Goal: Complete application form

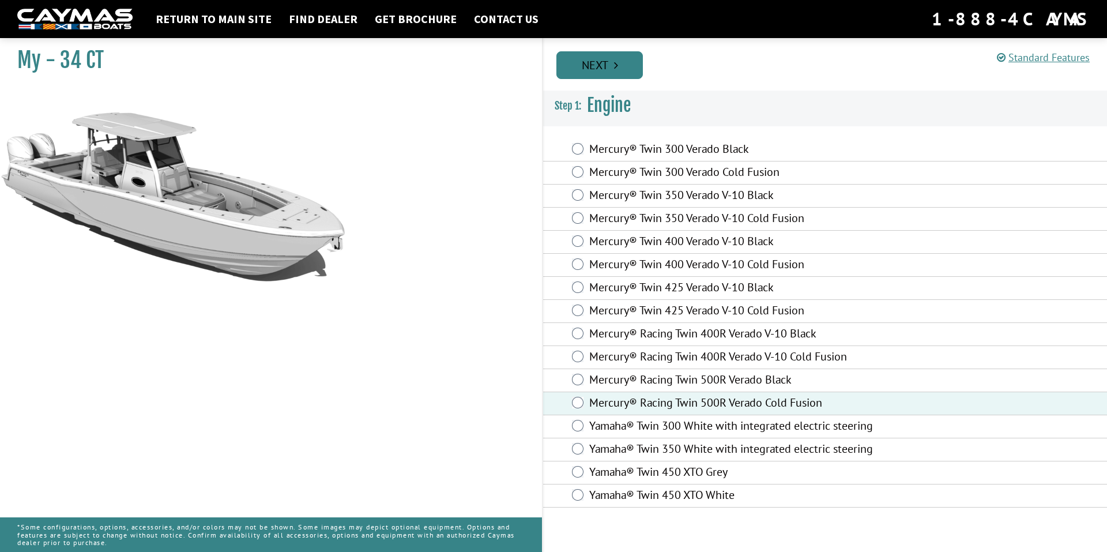
click at [596, 63] on link "Next" at bounding box center [600, 65] width 87 height 28
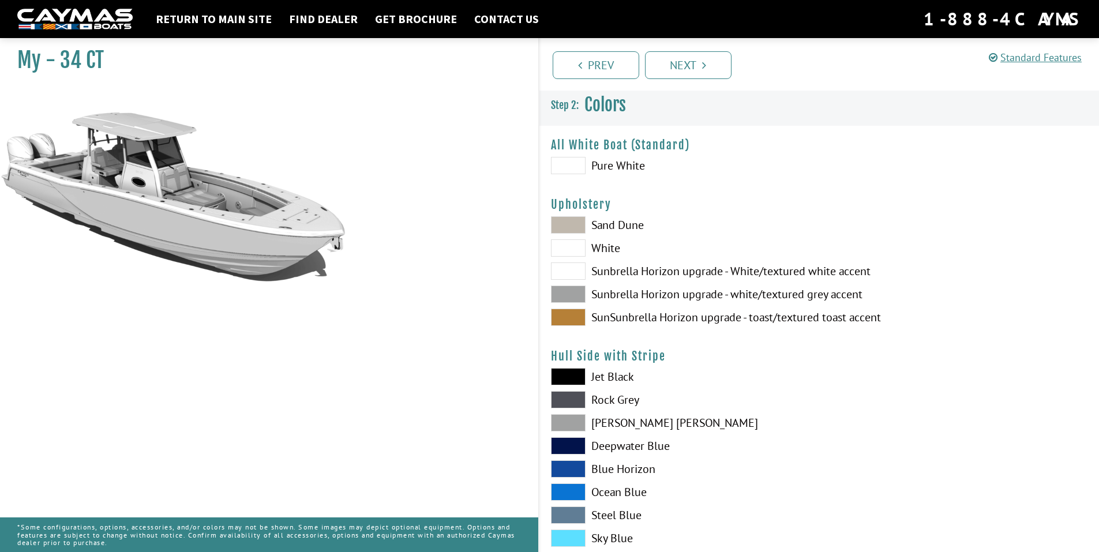
click at [566, 291] on span at bounding box center [568, 294] width 35 height 17
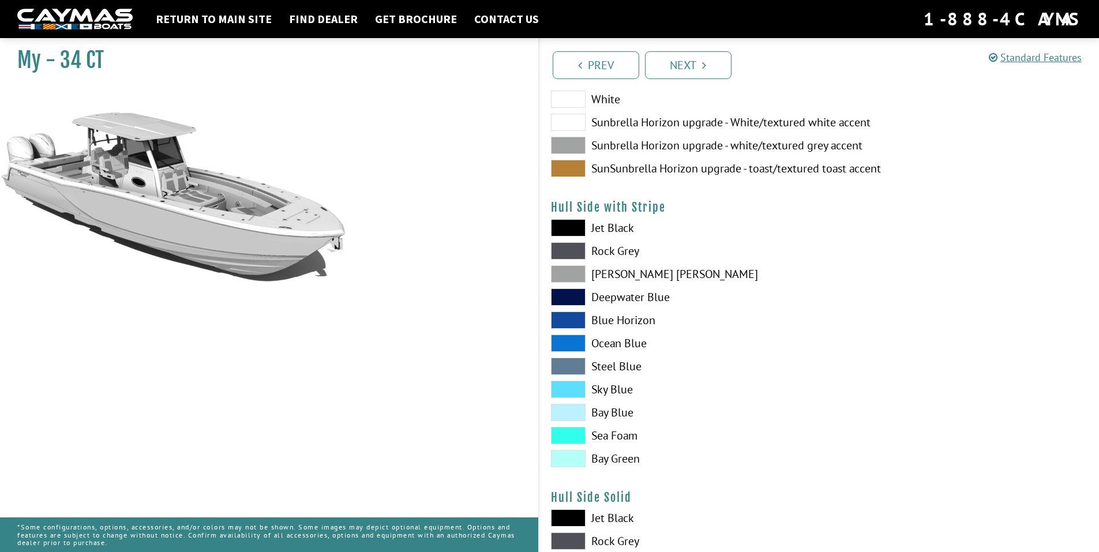
scroll to position [173, 0]
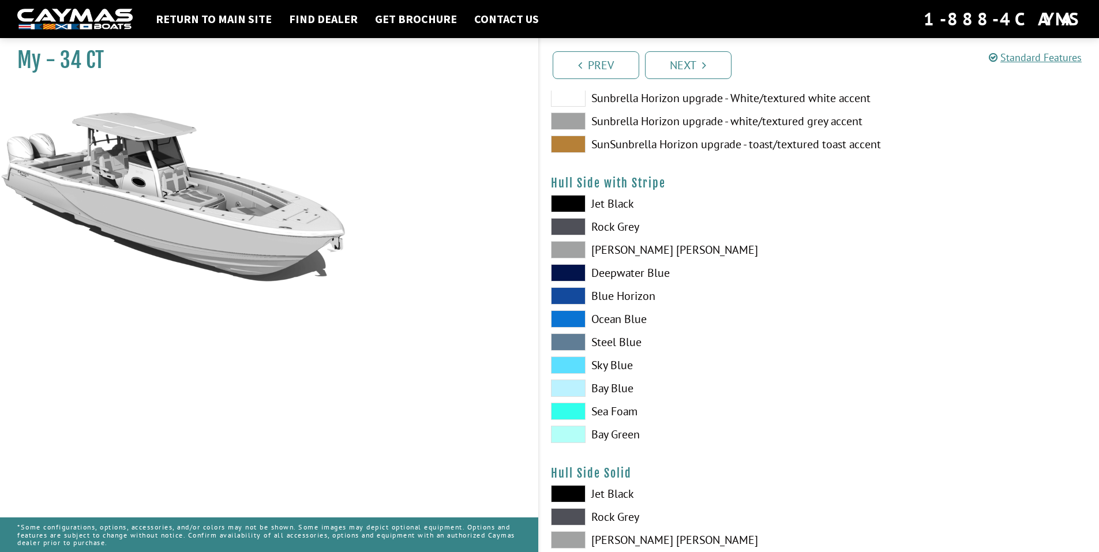
click at [557, 314] on span at bounding box center [568, 318] width 35 height 17
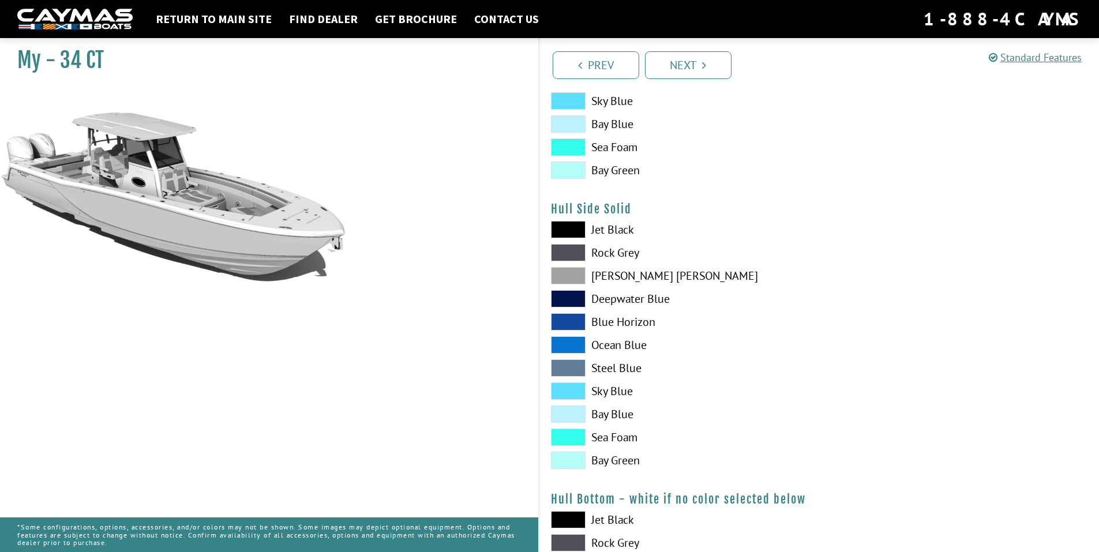
scroll to position [461, 0]
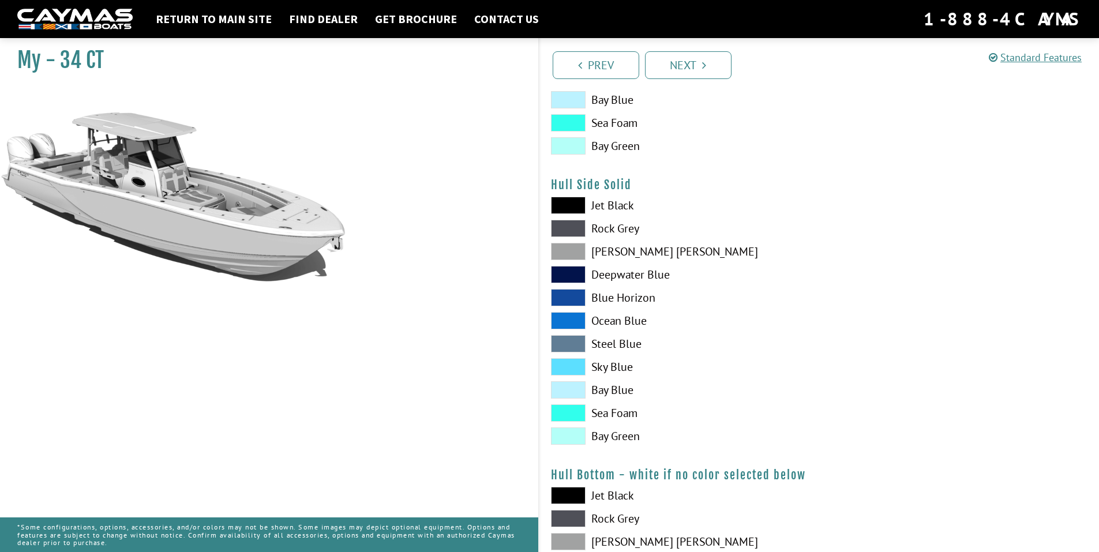
click at [567, 318] on span at bounding box center [568, 320] width 35 height 17
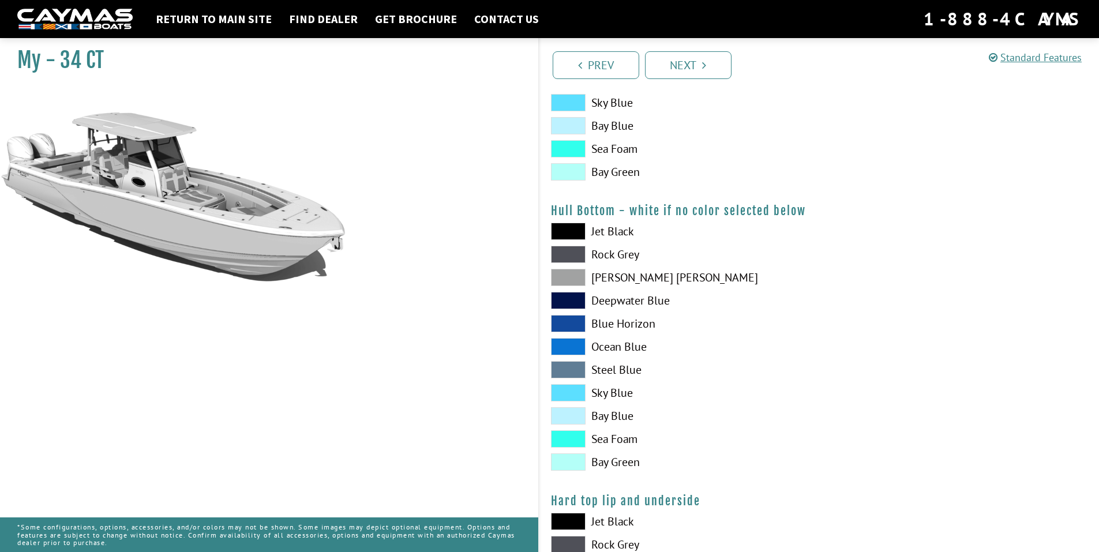
scroll to position [750, 0]
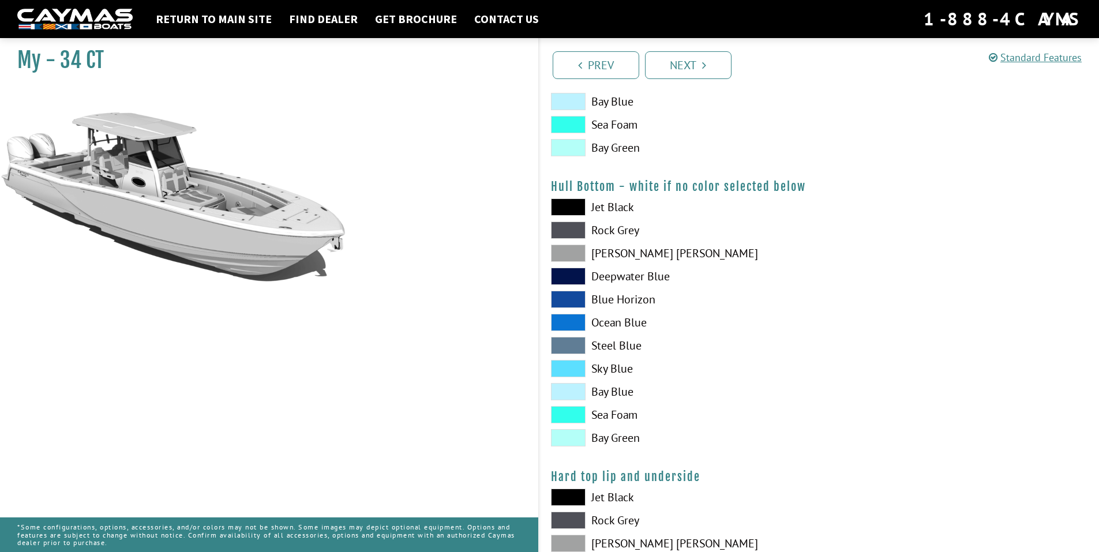
click at [561, 318] on span at bounding box center [568, 322] width 35 height 17
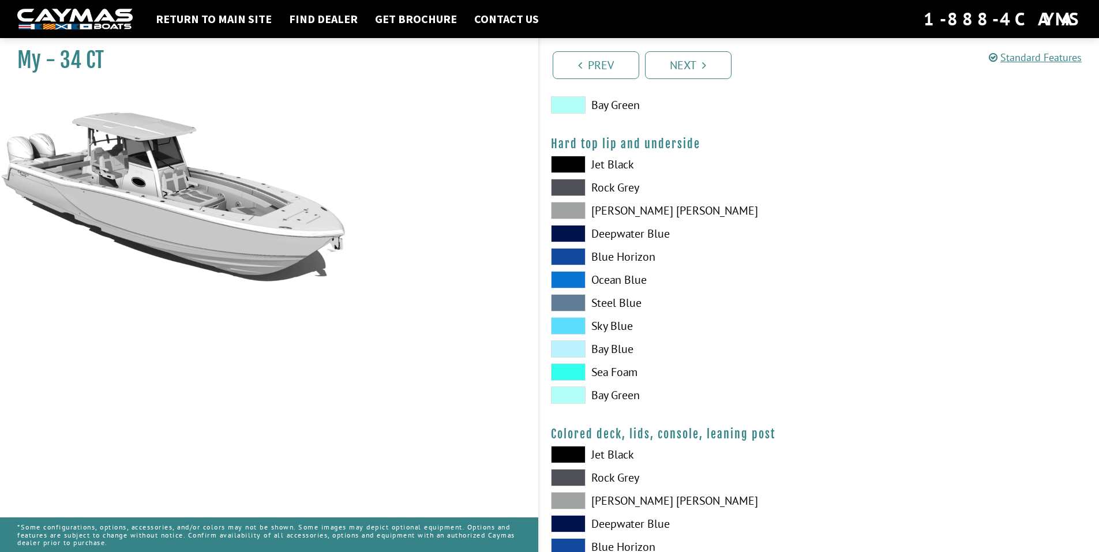
scroll to position [1096, 0]
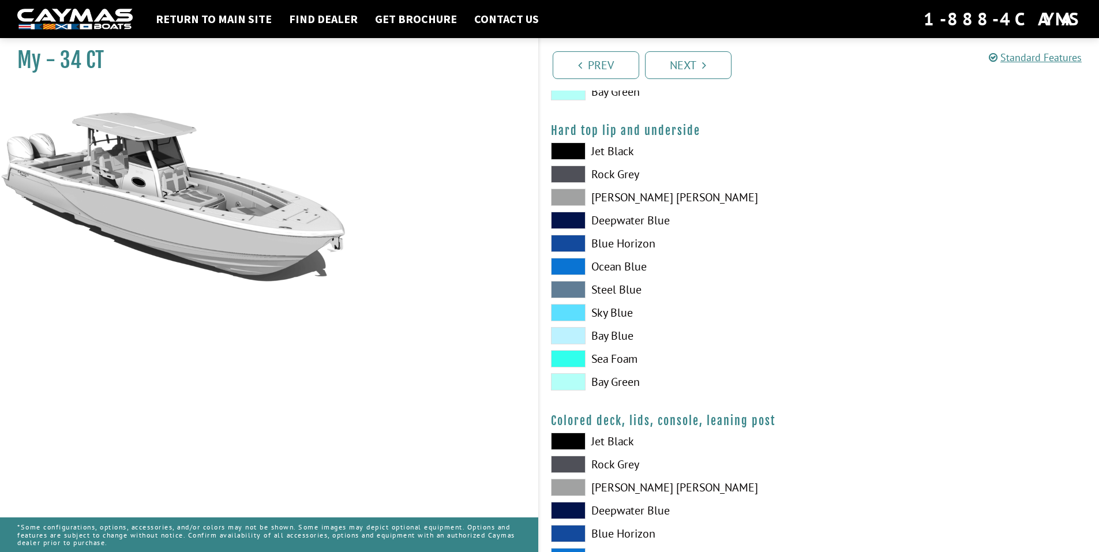
click at [564, 264] on span at bounding box center [568, 266] width 35 height 17
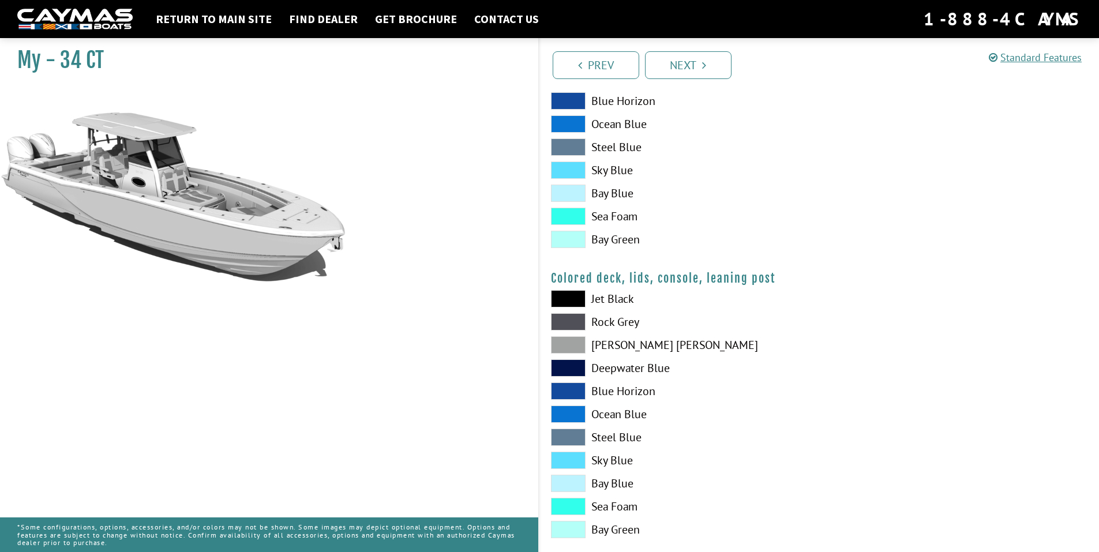
scroll to position [1258, 0]
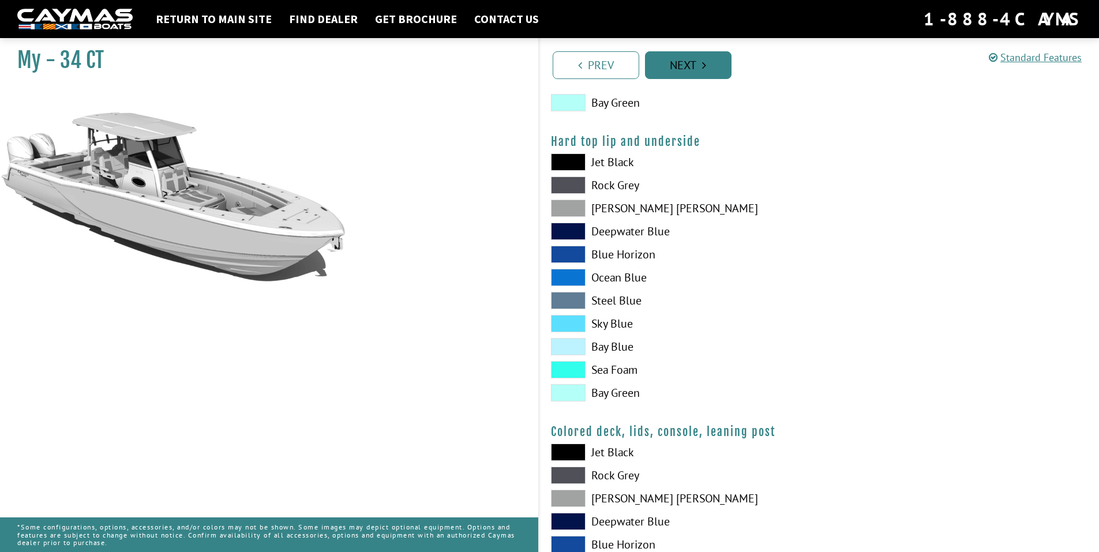
click at [688, 63] on link "Next" at bounding box center [688, 65] width 87 height 28
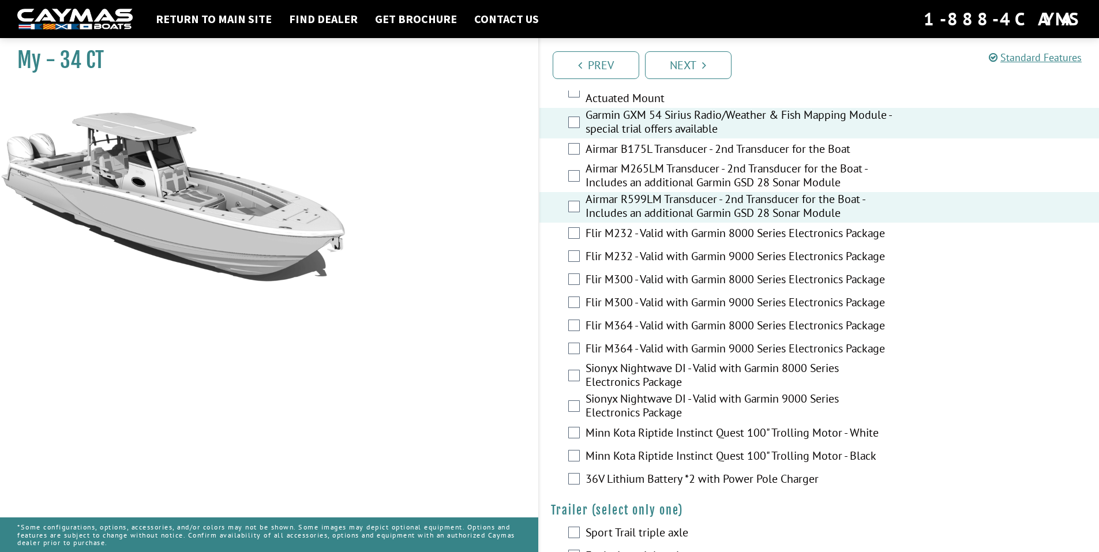
scroll to position [2012, 0]
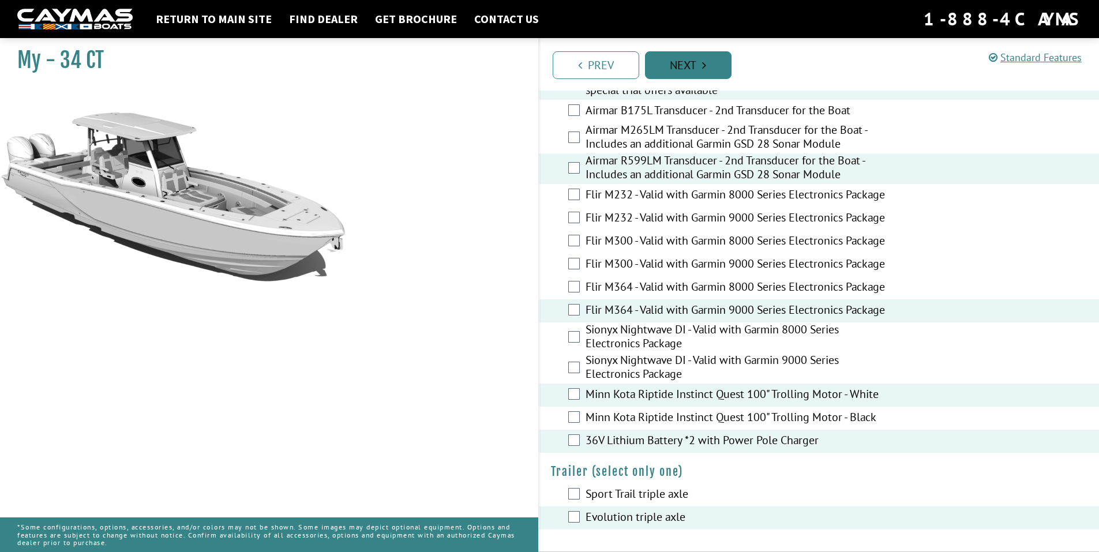
click at [688, 62] on link "Next" at bounding box center [688, 65] width 87 height 28
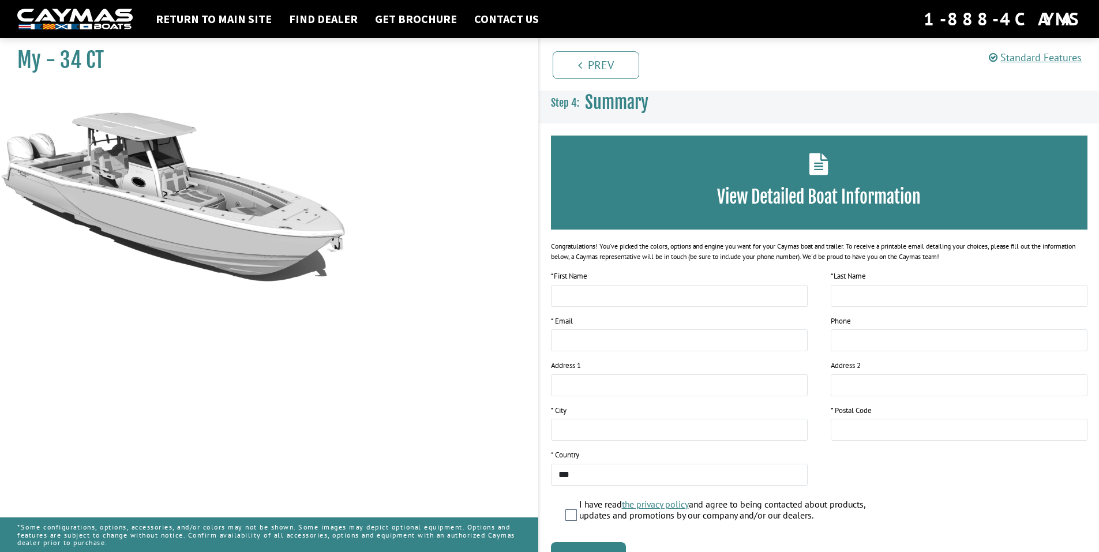
scroll to position [0, 0]
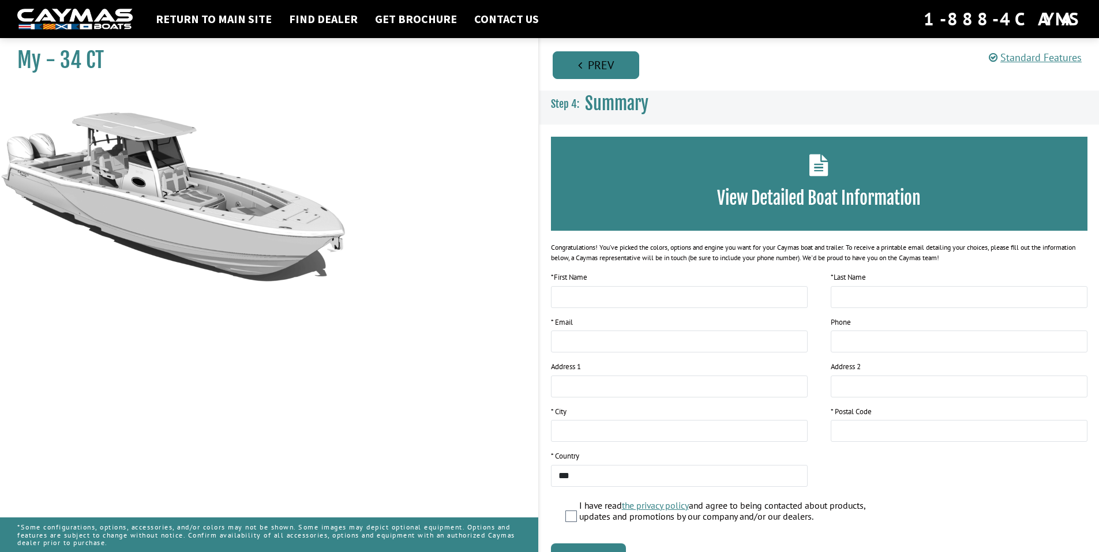
click at [598, 63] on link "Prev" at bounding box center [596, 65] width 87 height 28
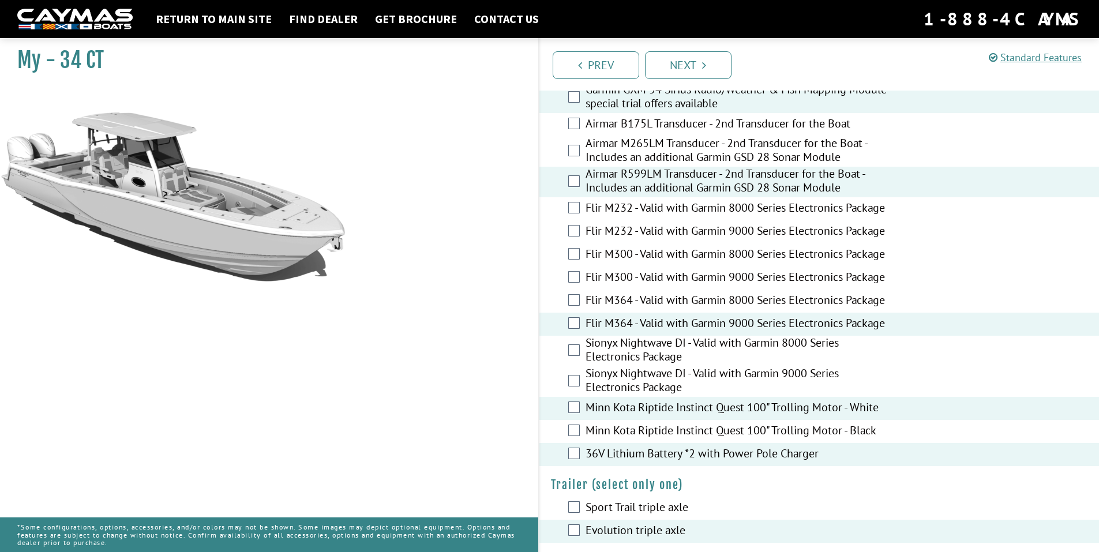
scroll to position [2012, 0]
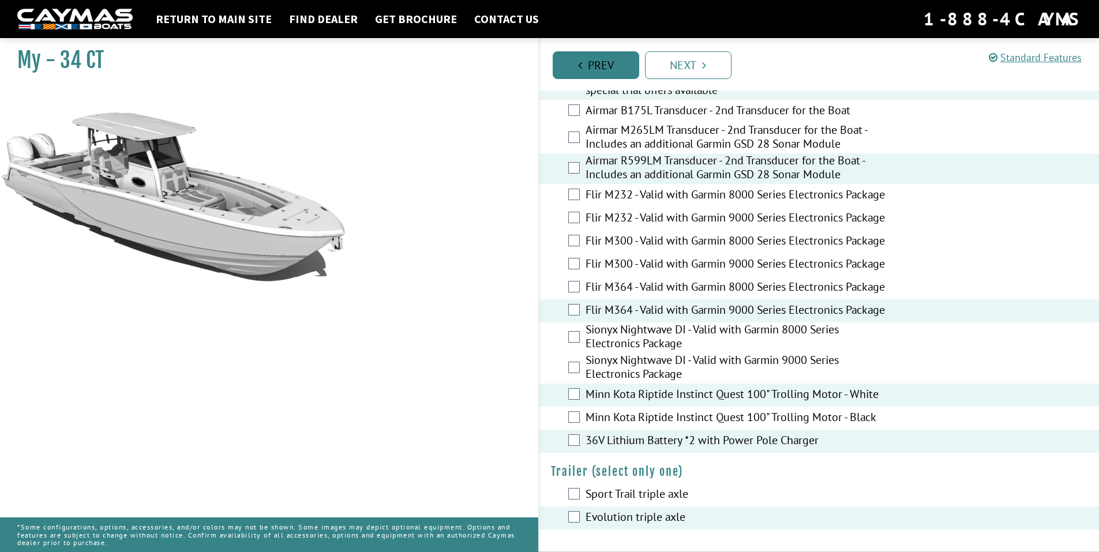
click at [592, 67] on link "Prev" at bounding box center [596, 65] width 87 height 28
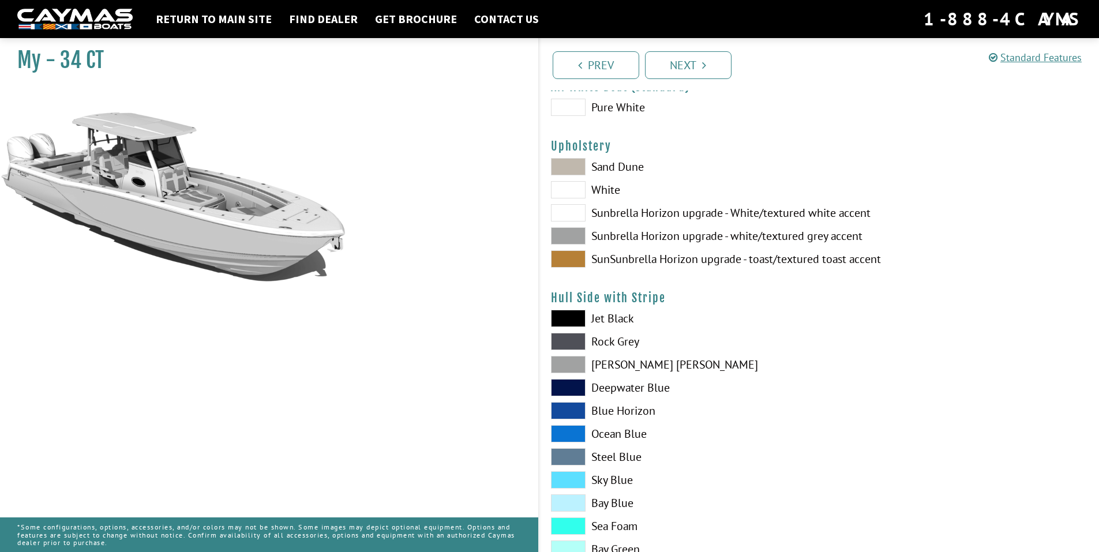
scroll to position [0, 0]
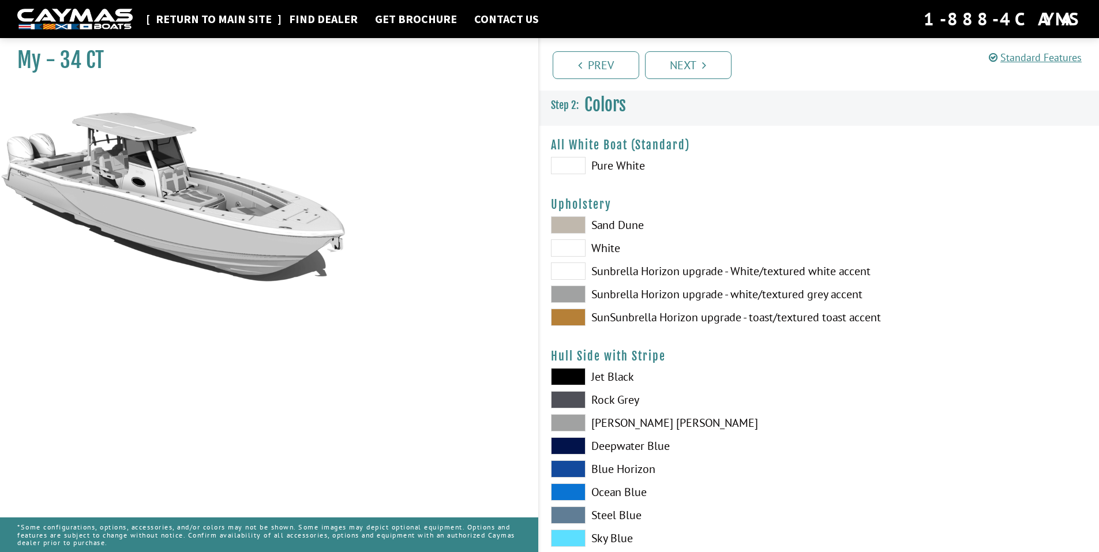
click at [209, 18] on link "Return to main site" at bounding box center [213, 19] width 127 height 15
